Goal: Find specific page/section: Find specific page/section

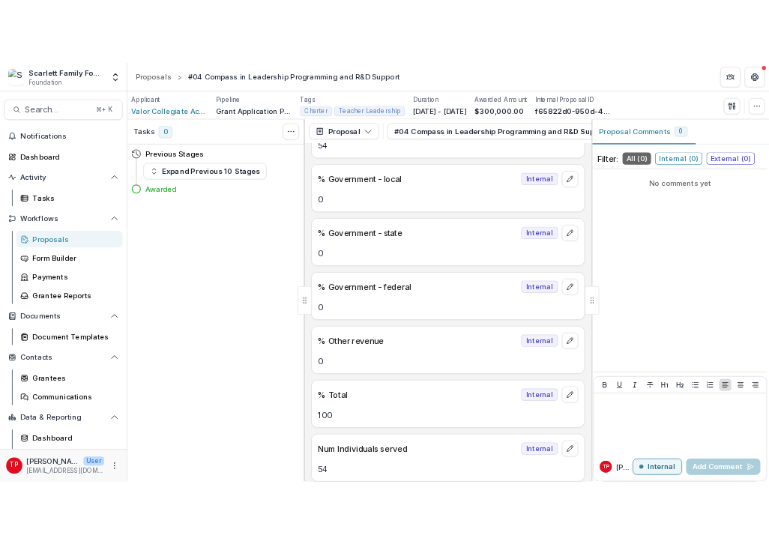
scroll to position [12002, 0]
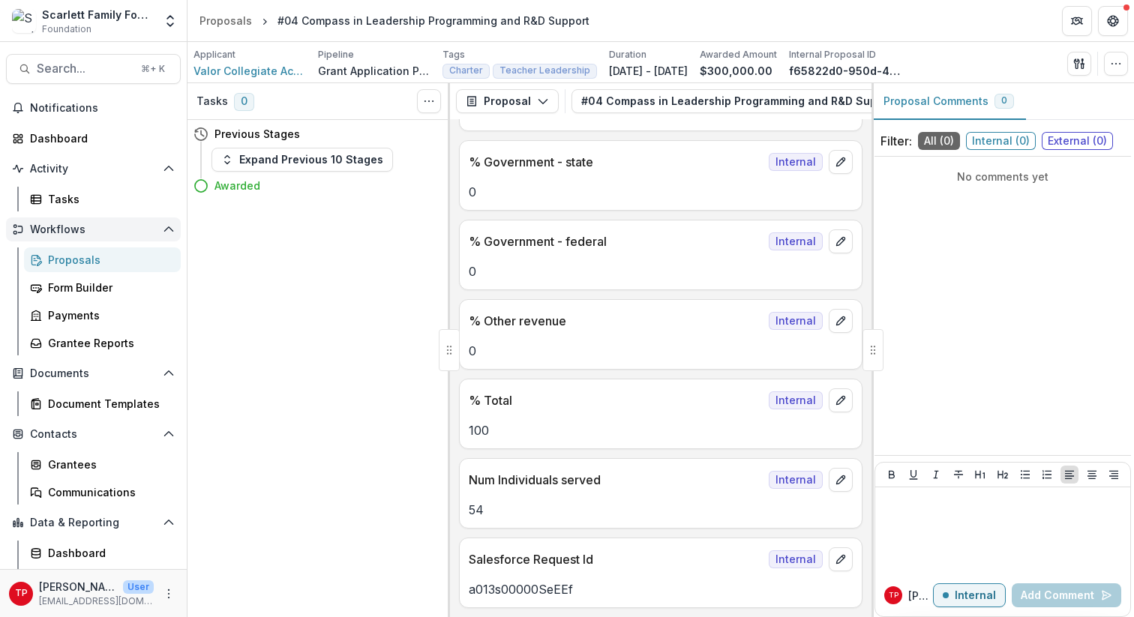
click at [56, 227] on span "Workflows" at bounding box center [93, 229] width 127 height 13
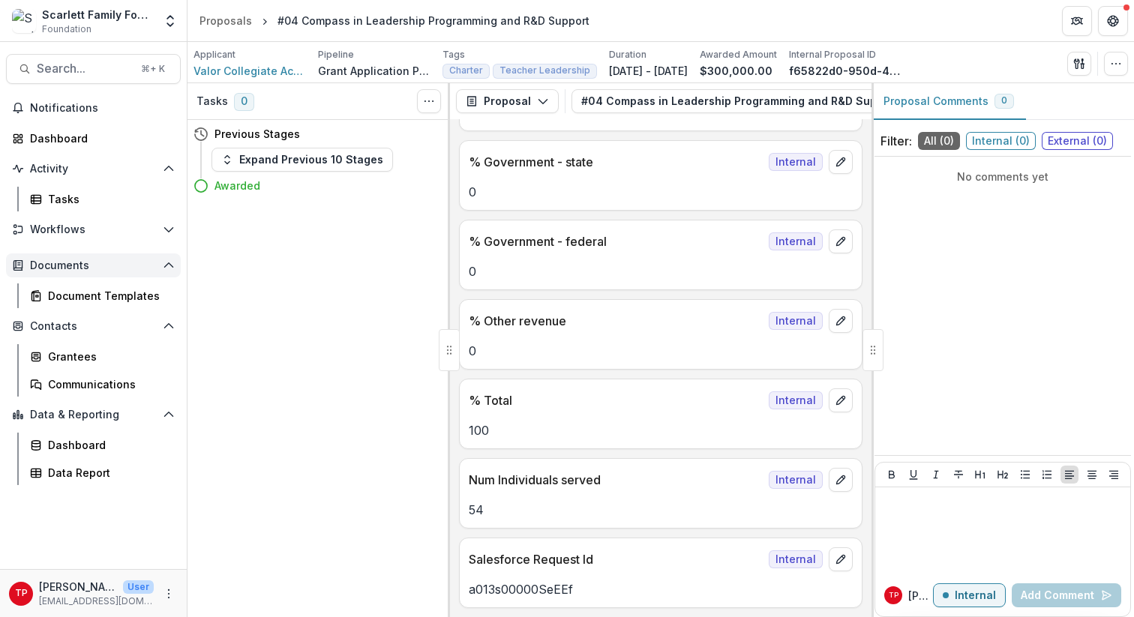
click at [72, 266] on span "Documents" at bounding box center [93, 265] width 127 height 13
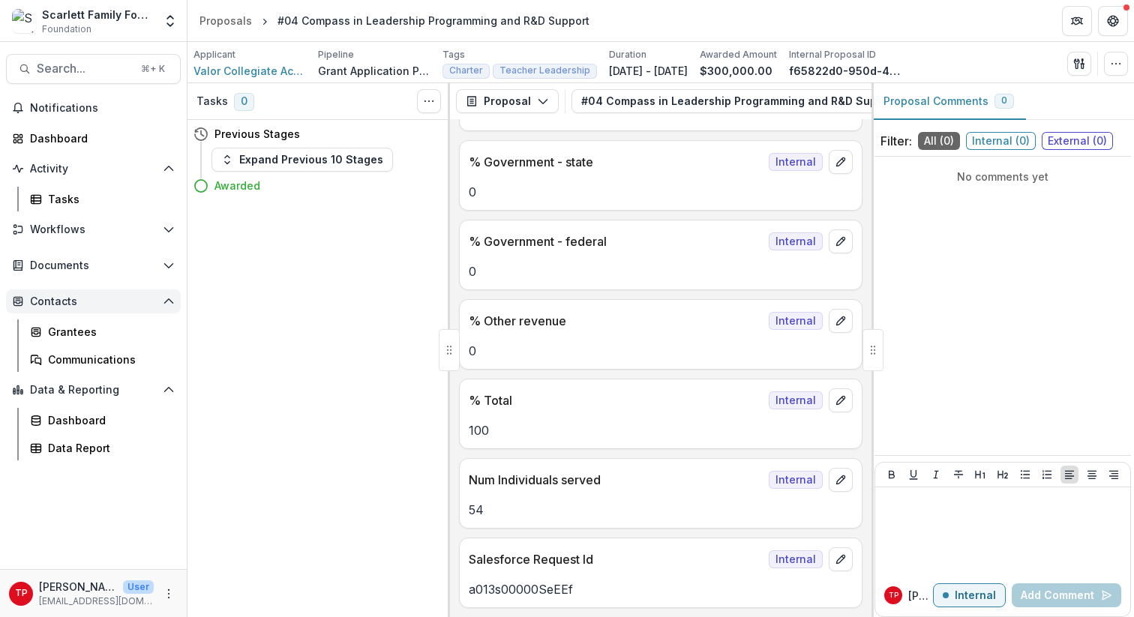
click at [73, 300] on span "Contacts" at bounding box center [93, 301] width 127 height 13
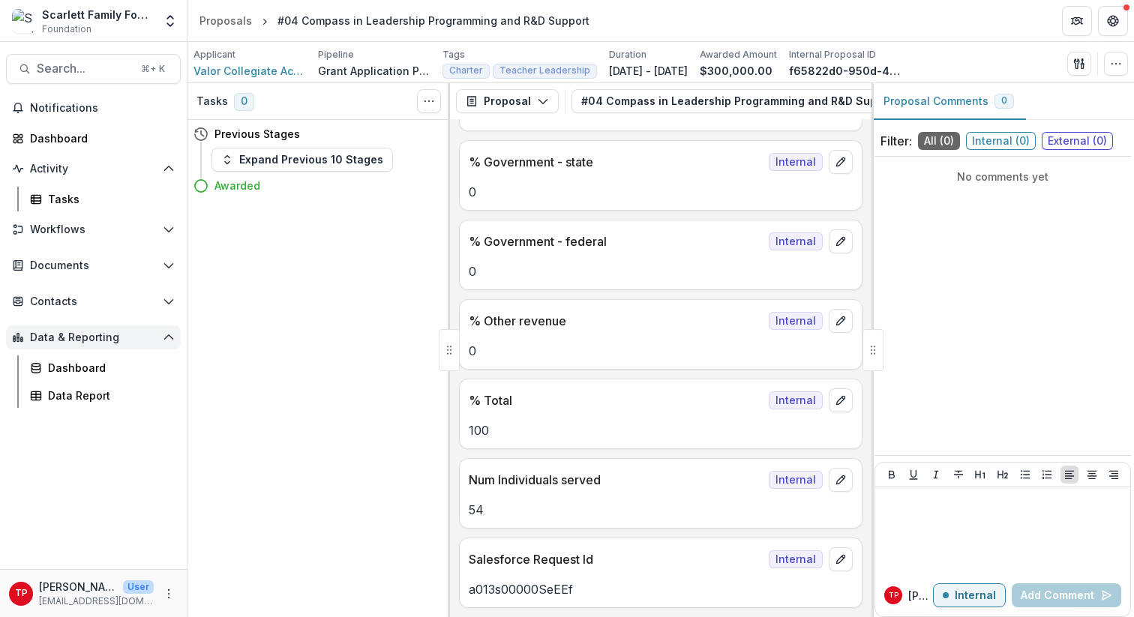
click at [83, 337] on span "Data & Reporting" at bounding box center [93, 337] width 127 height 13
click at [168, 337] on icon "Open Data & Reporting" at bounding box center [169, 337] width 12 height 12
click at [168, 301] on icon "Open Contacts" at bounding box center [169, 301] width 12 height 12
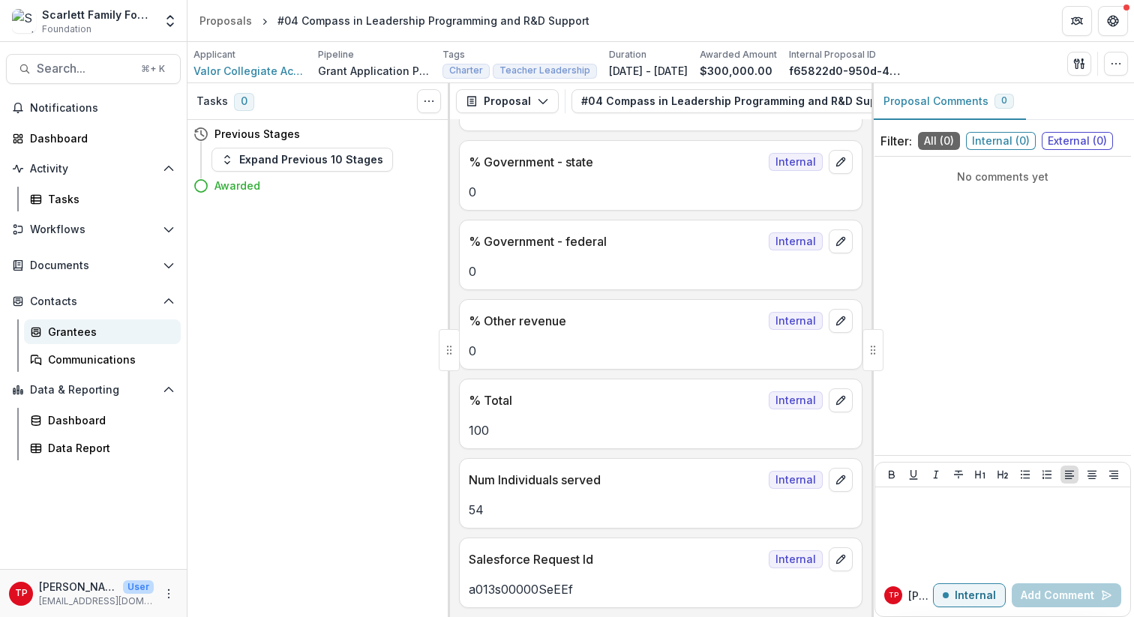
click at [70, 331] on div "Grantees" at bounding box center [108, 332] width 121 height 16
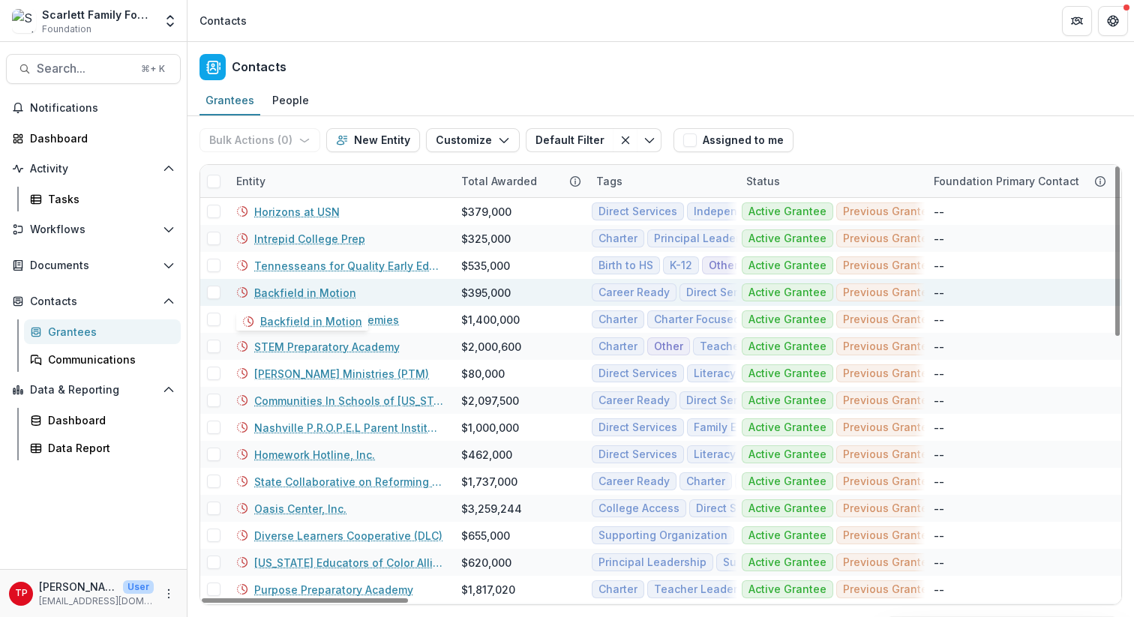
click at [313, 291] on link "Backfield in Motion" at bounding box center [305, 293] width 102 height 16
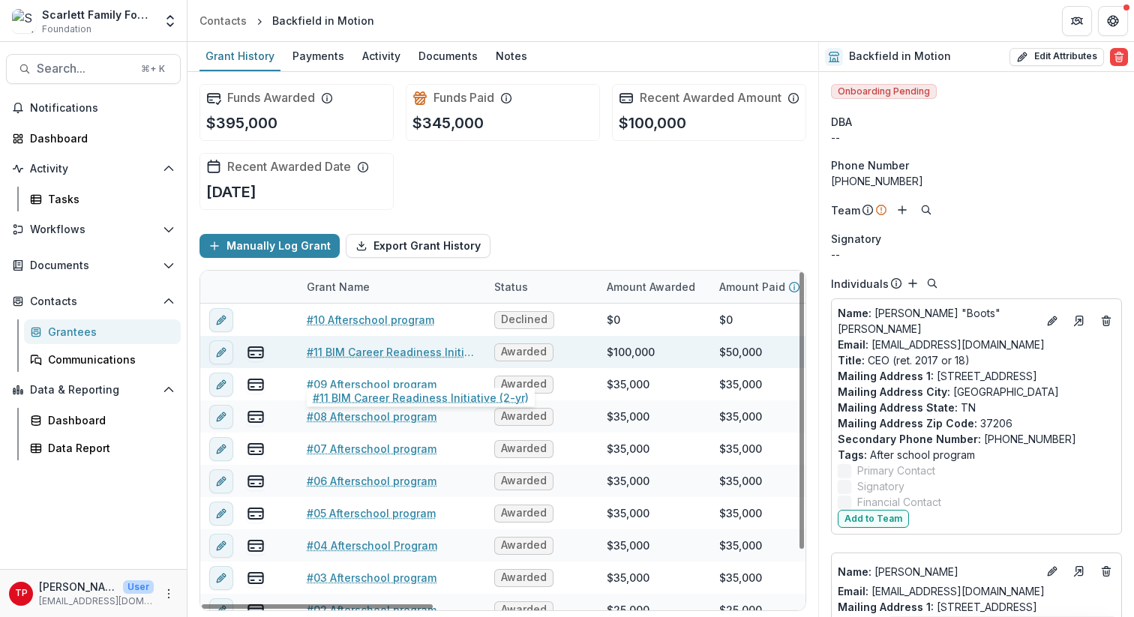
click at [346, 360] on link "#11 BIM Career Readiness Initiative (2-yr)" at bounding box center [391, 352] width 169 height 16
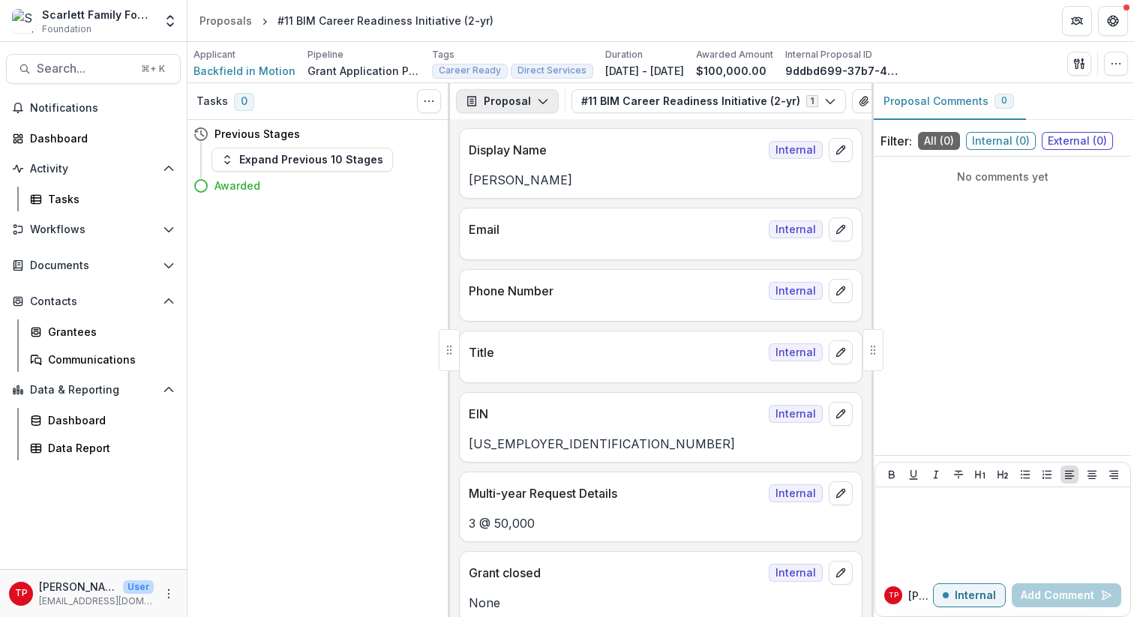
click at [539, 100] on icon "button" at bounding box center [543, 101] width 12 height 12
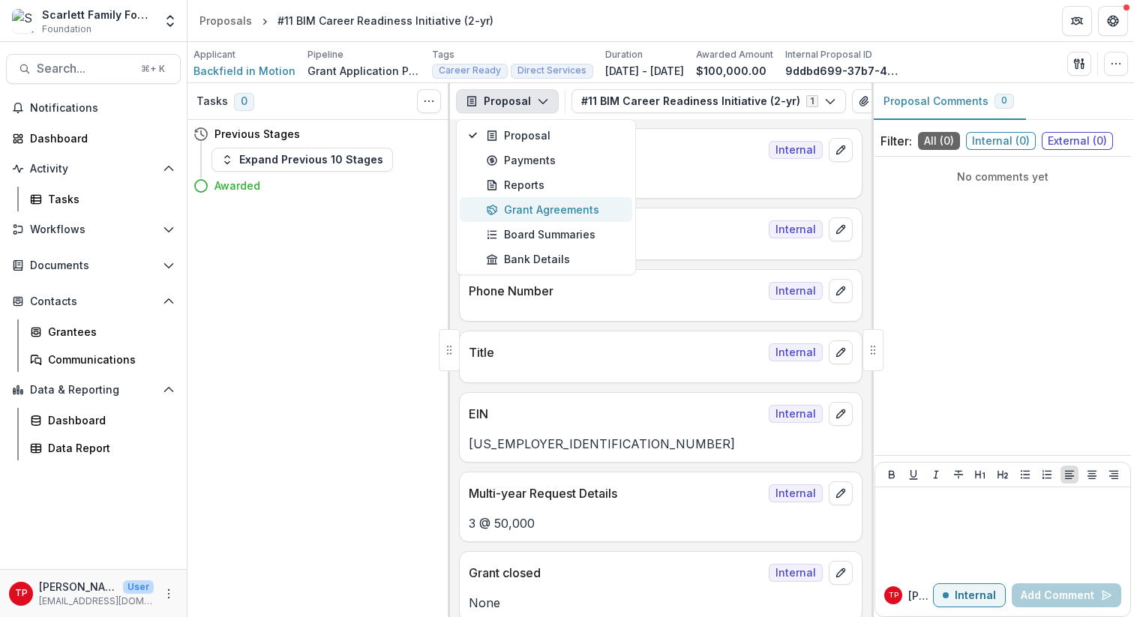
click at [544, 209] on div "Grant Agreements" at bounding box center [554, 210] width 137 height 16
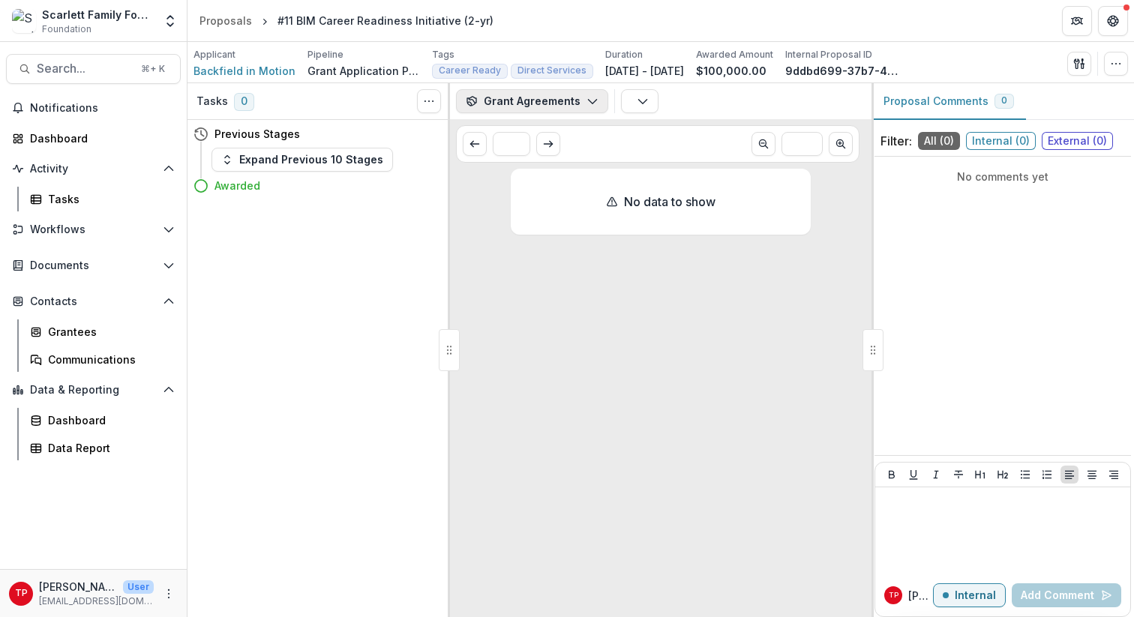
click at [588, 100] on icon "button" at bounding box center [592, 101] width 12 height 12
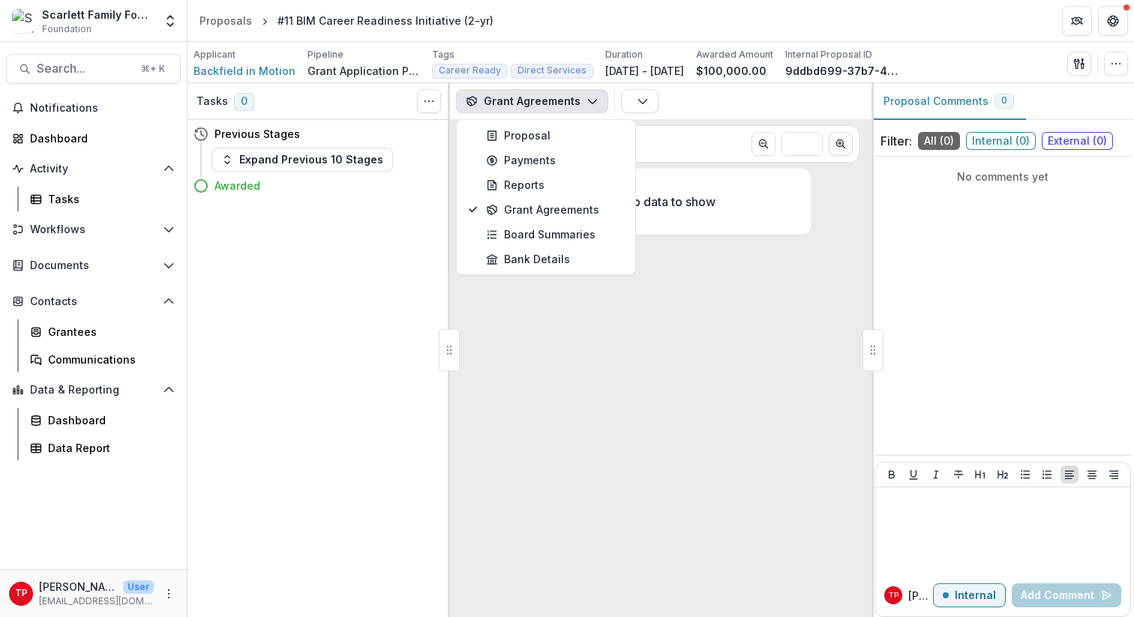
click at [588, 100] on icon "button" at bounding box center [592, 101] width 12 height 12
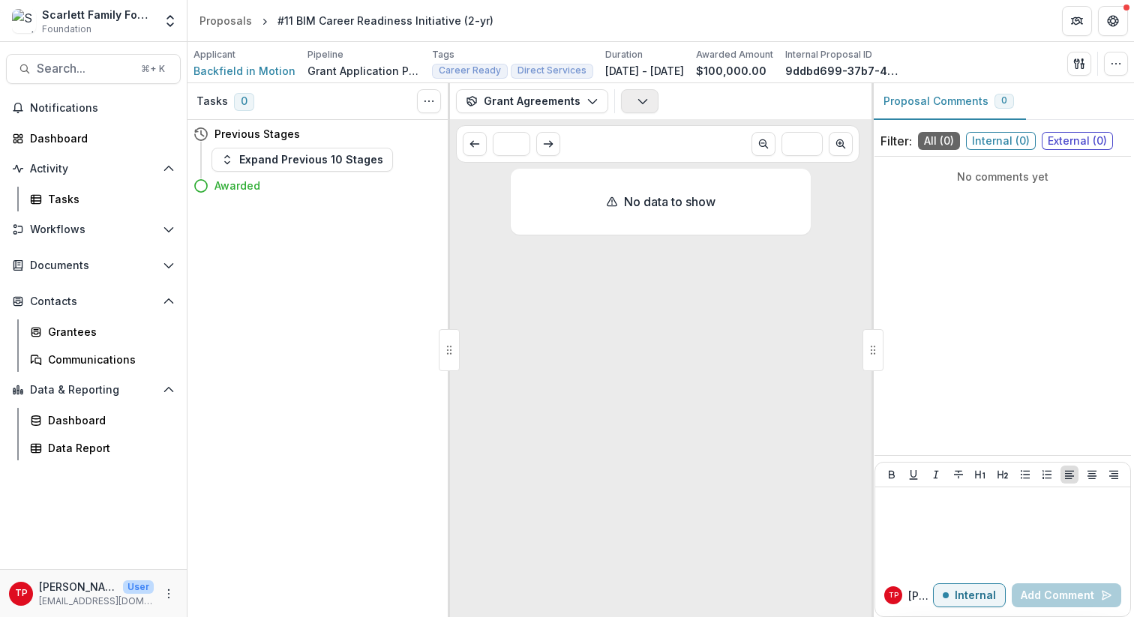
click at [638, 100] on polyline "button" at bounding box center [642, 102] width 8 height 4
click at [648, 133] on p "Agreements" at bounding box center [707, 135] width 154 height 13
click at [634, 311] on div "No data to show" at bounding box center [661, 393] width 300 height 448
